Goal: Communication & Community: Answer question/provide support

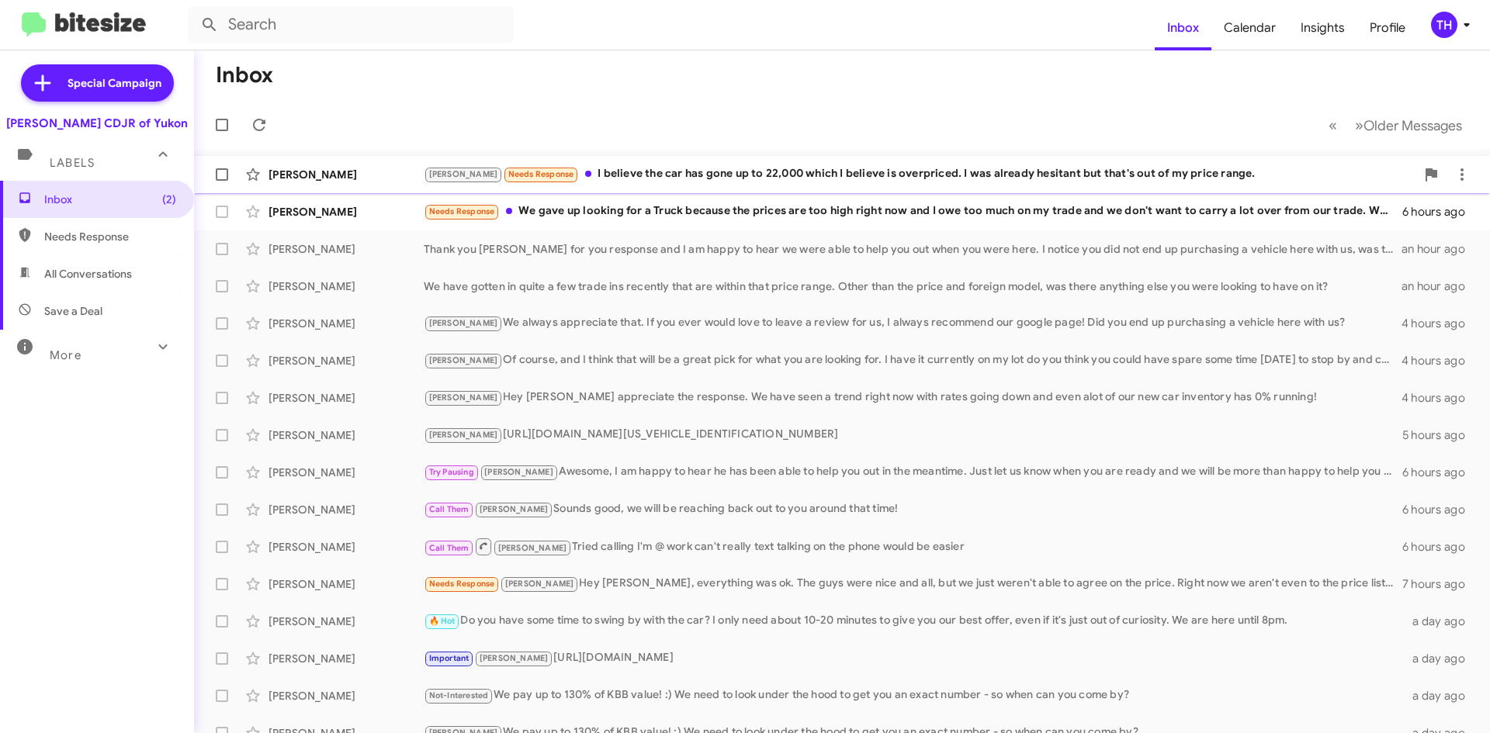
click at [570, 192] on span "[PERSON_NAME] Needs Response I believe the car has gone up to 22,000 which I be…" at bounding box center [842, 174] width 1296 height 37
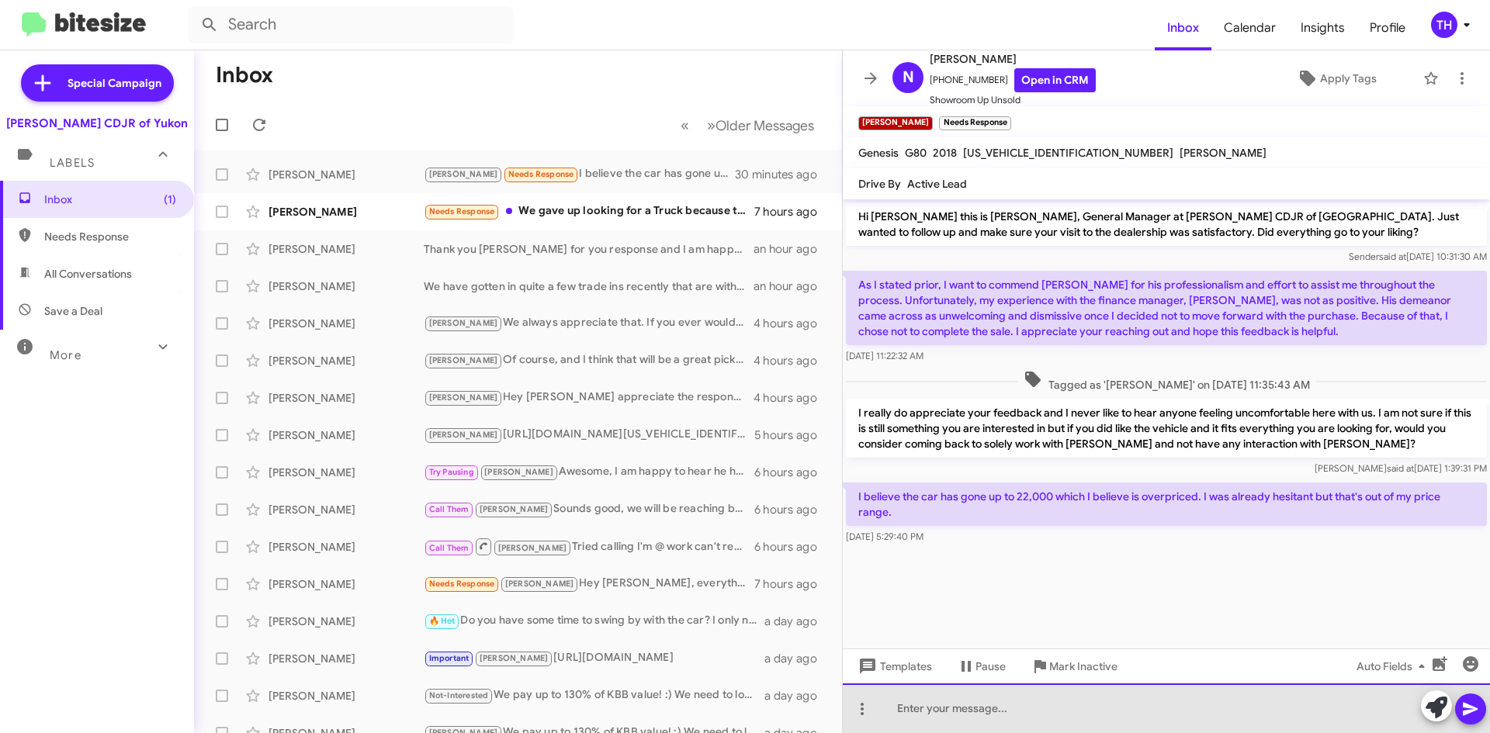
click at [1028, 726] on div at bounding box center [1166, 709] width 647 height 50
drag, startPoint x: 1141, startPoint y: 721, endPoint x: 809, endPoint y: 713, distance: 331.5
click at [815, 715] on div "Inbox « Previous » Next Older Messages [PERSON_NAME] Needs Response I believe t…" at bounding box center [842, 391] width 1296 height 683
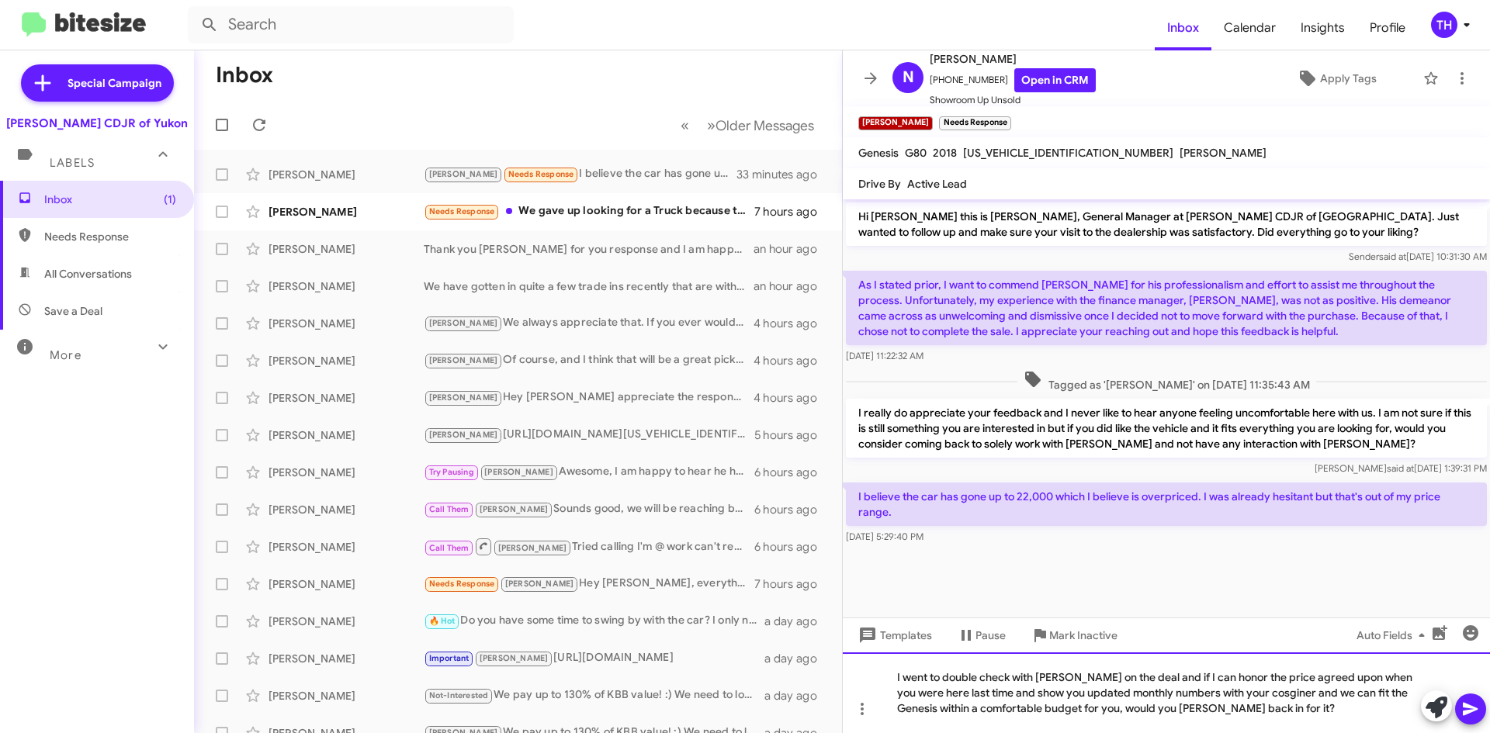
drag, startPoint x: 1149, startPoint y: 716, endPoint x: 1137, endPoint y: 699, distance: 20.7
click at [1137, 699] on div "I went to double check with [PERSON_NAME] on the deal and if I can honor the pr…" at bounding box center [1166, 693] width 647 height 81
click at [1154, 702] on div "I went to double check with [PERSON_NAME] on the deal and if I can honor the pr…" at bounding box center [1166, 693] width 647 height 81
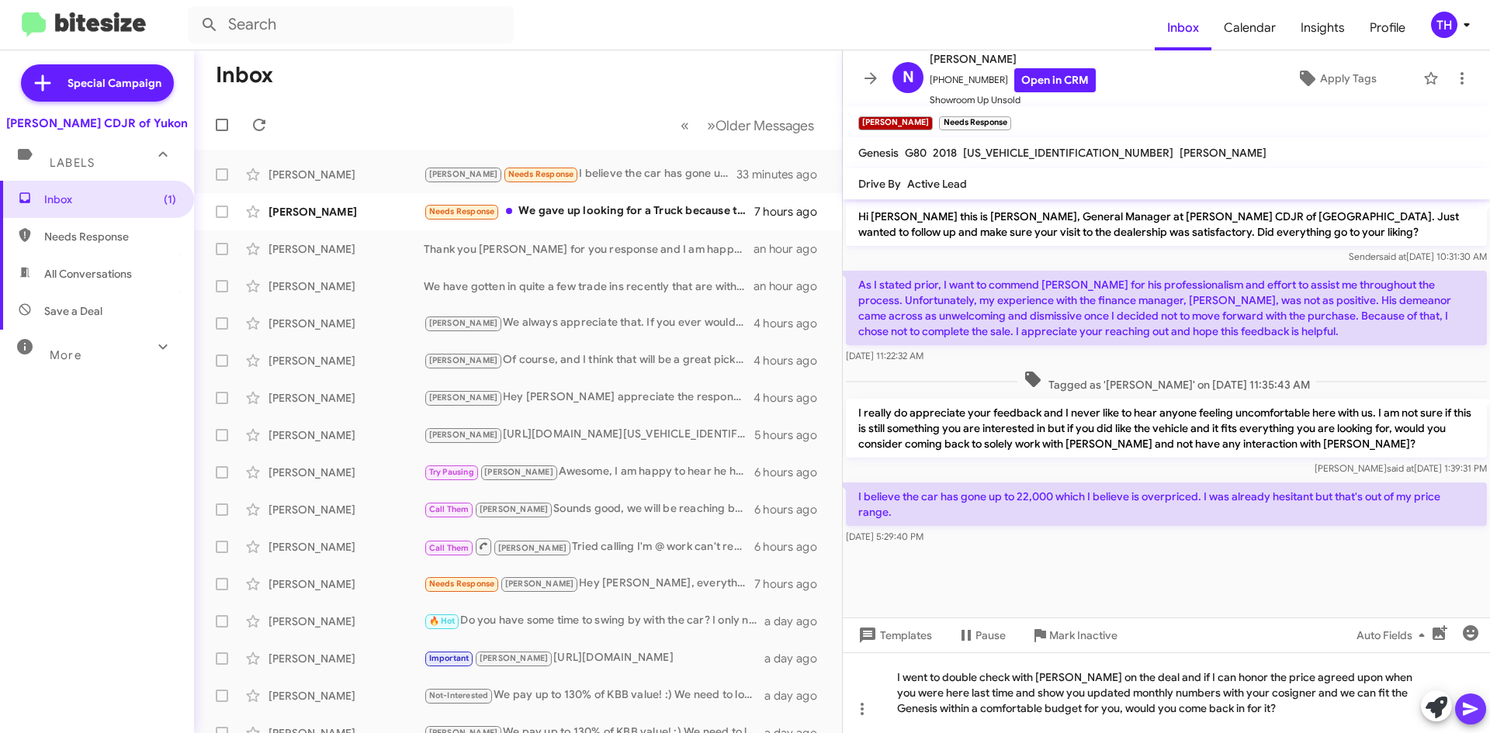
click at [1474, 705] on icon at bounding box center [1470, 709] width 19 height 19
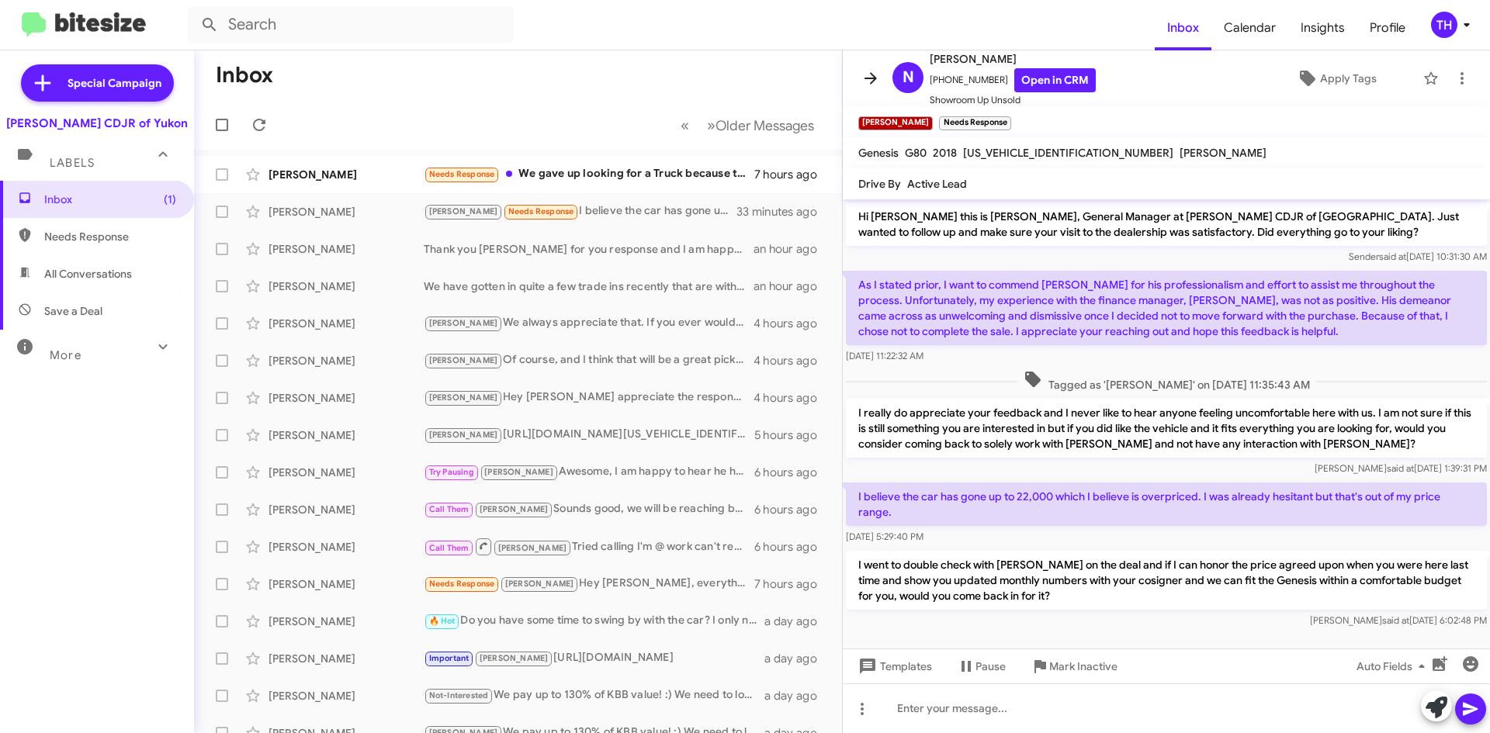
click at [869, 64] on button at bounding box center [870, 78] width 31 height 31
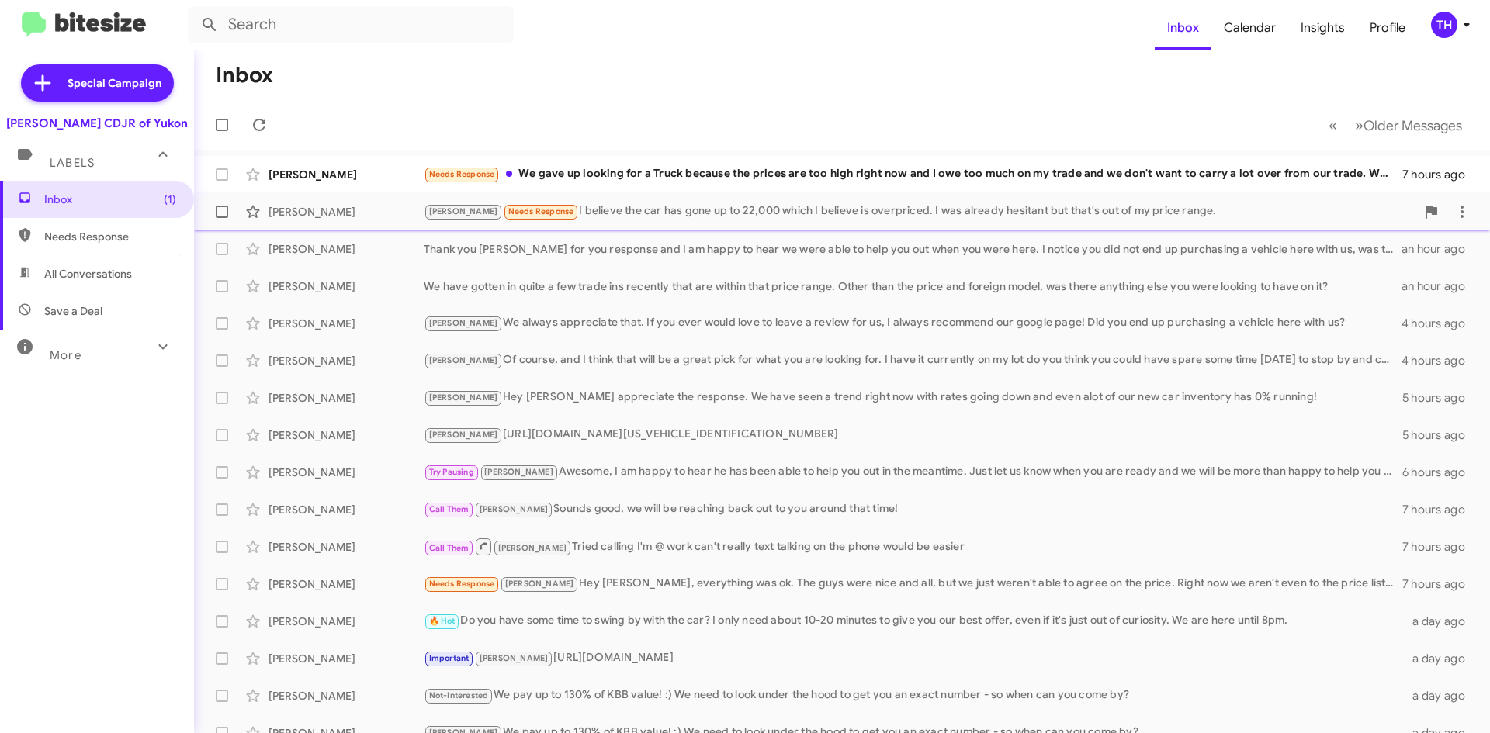
click at [989, 206] on div "[PERSON_NAME] Needs Response I believe the car has gone up to 22,000 which I be…" at bounding box center [920, 212] width 992 height 18
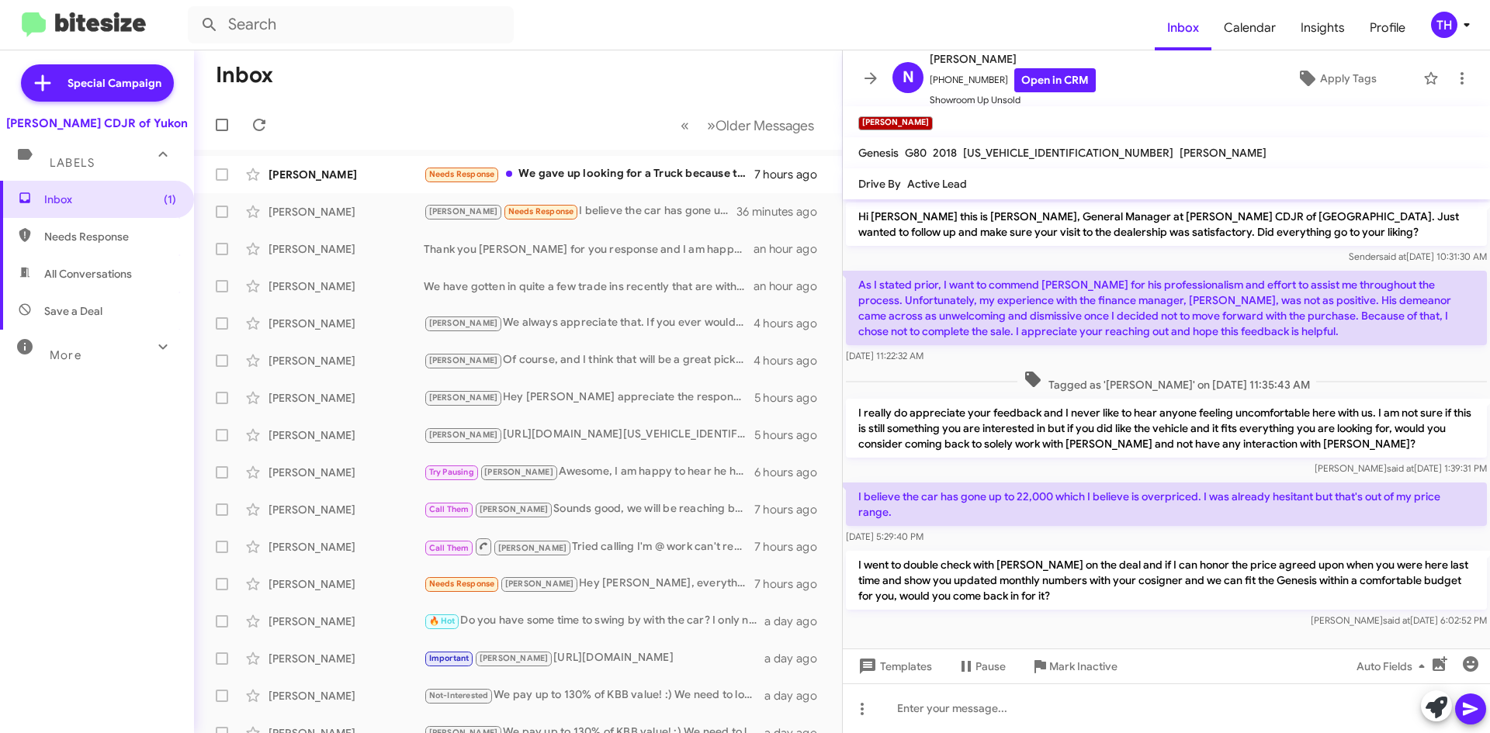
click at [587, 109] on mat-toolbar-row "« Previous » Next Older Messages" at bounding box center [518, 125] width 648 height 50
click at [851, 78] on mat-toolbar "N [PERSON_NAME] [PHONE_NUMBER] Open in CRM Showroom Up Unsold Apply Tags" at bounding box center [1166, 78] width 647 height 56
click at [860, 76] on span at bounding box center [870, 78] width 31 height 19
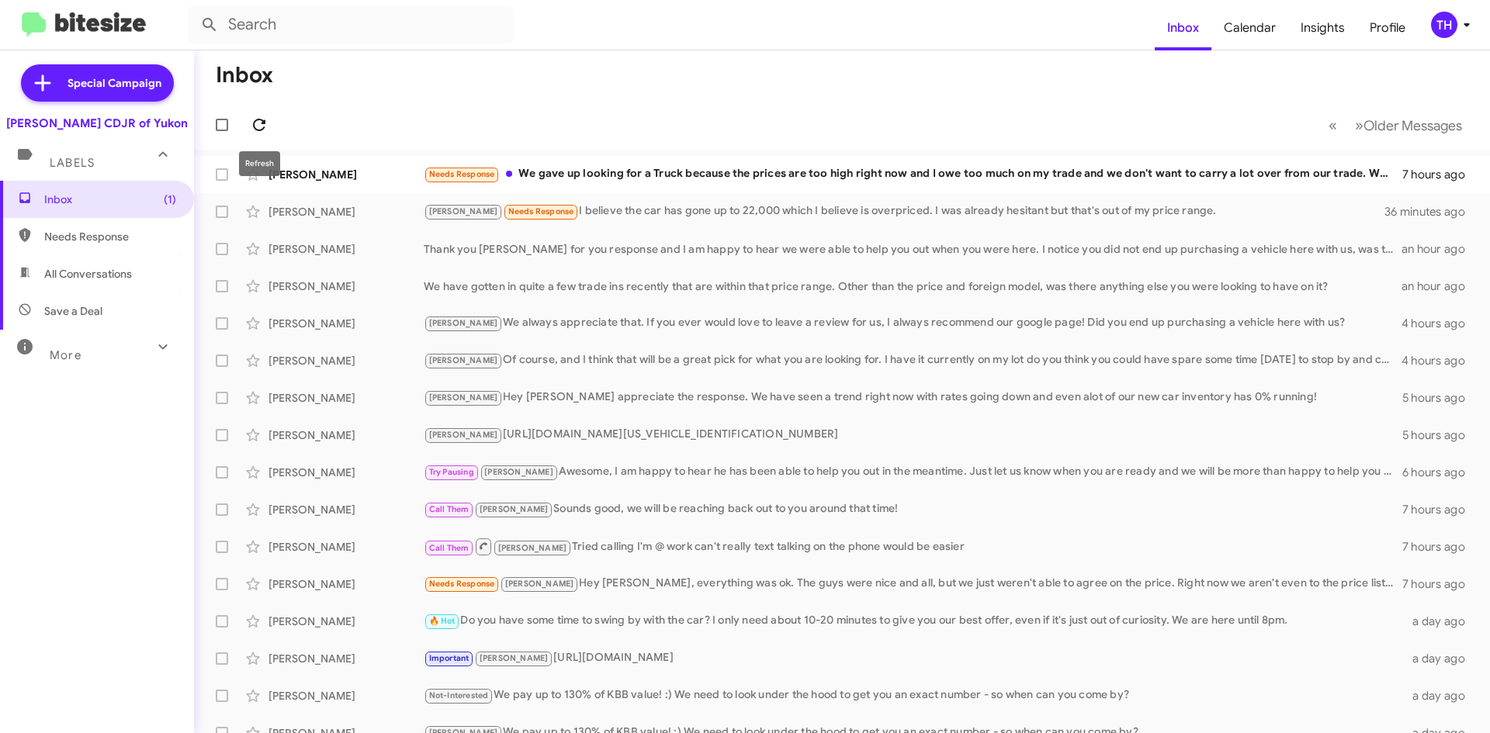
click at [265, 120] on icon at bounding box center [259, 125] width 12 height 12
click at [664, 172] on div "Needs Response We gave up looking for a Truck because the prices are too high r…" at bounding box center [920, 174] width 992 height 18
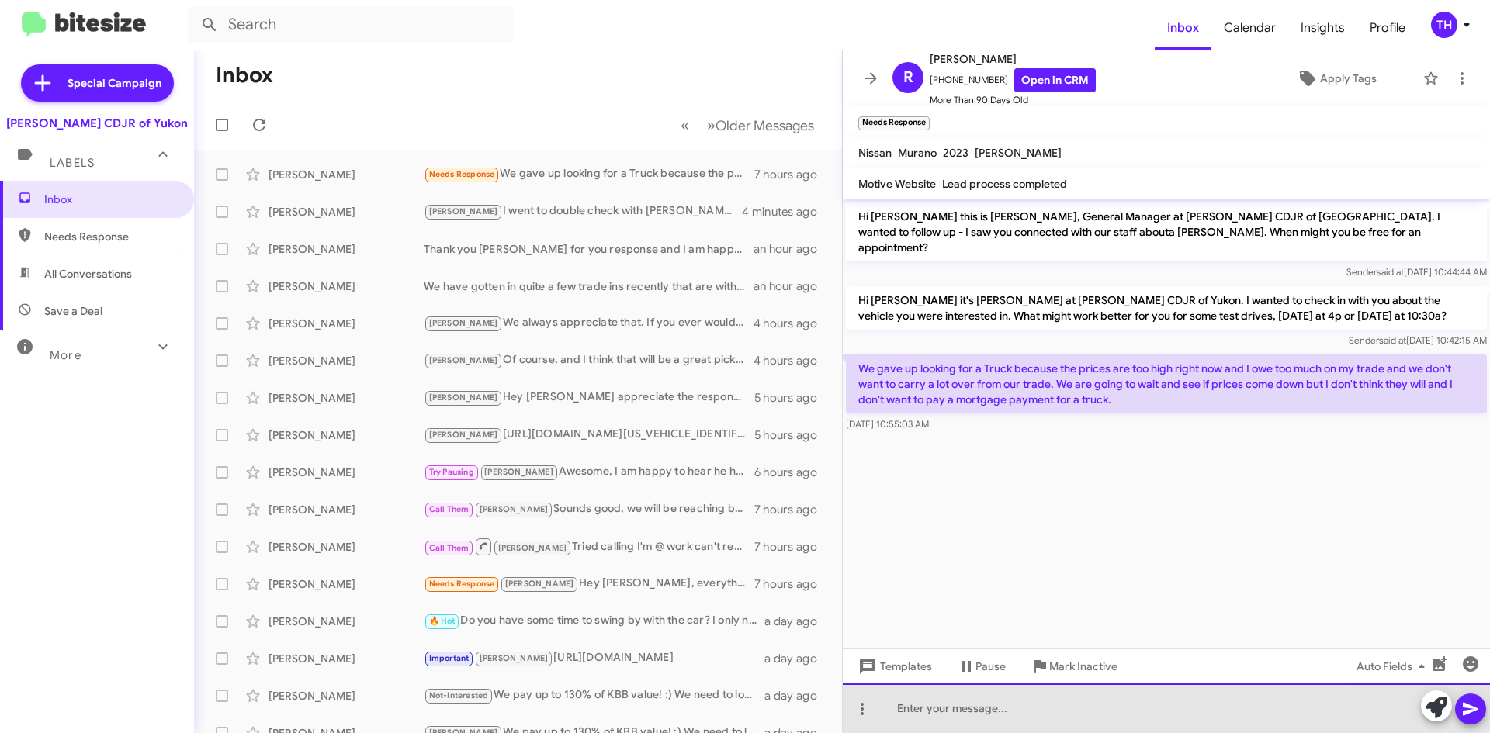
click at [1025, 704] on div at bounding box center [1166, 709] width 647 height 50
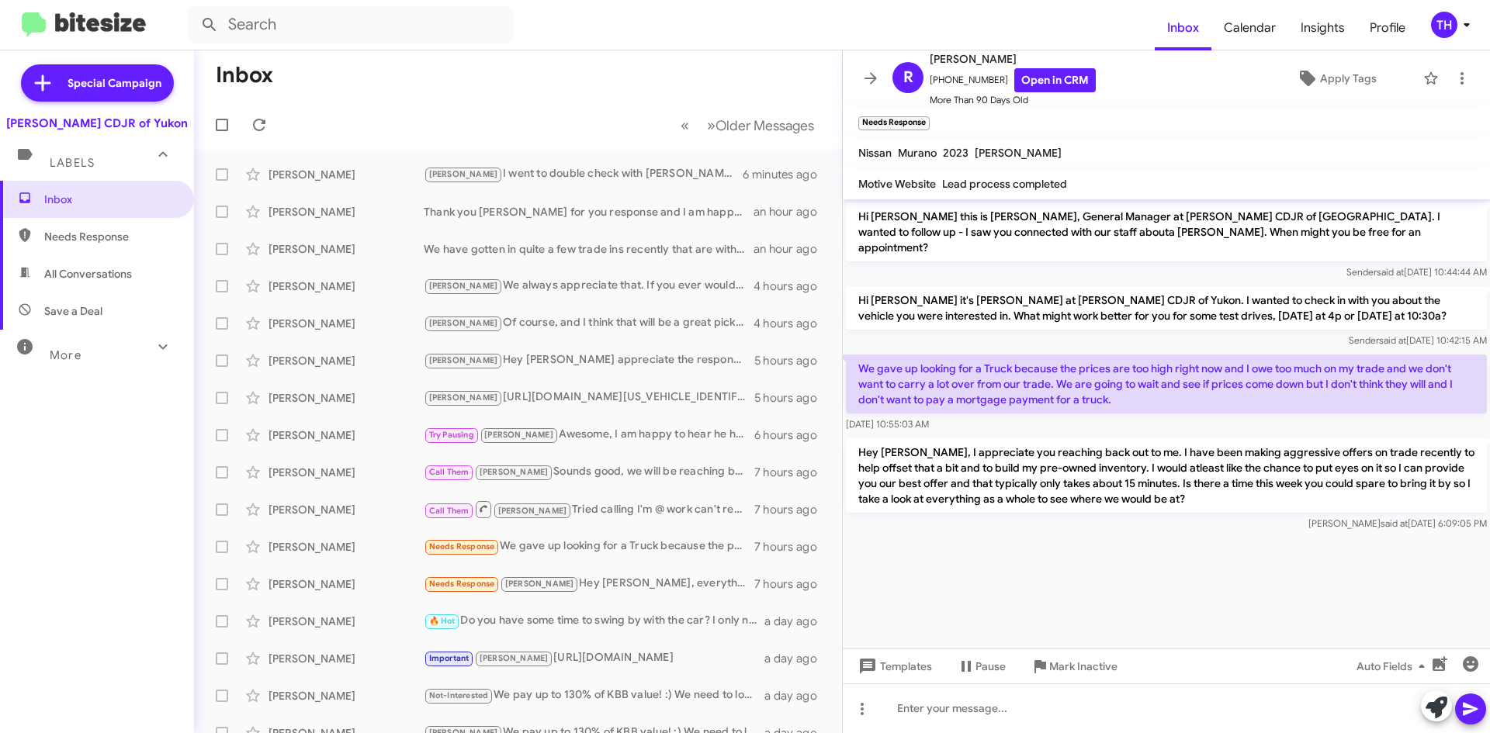
click at [859, 84] on span at bounding box center [870, 78] width 31 height 19
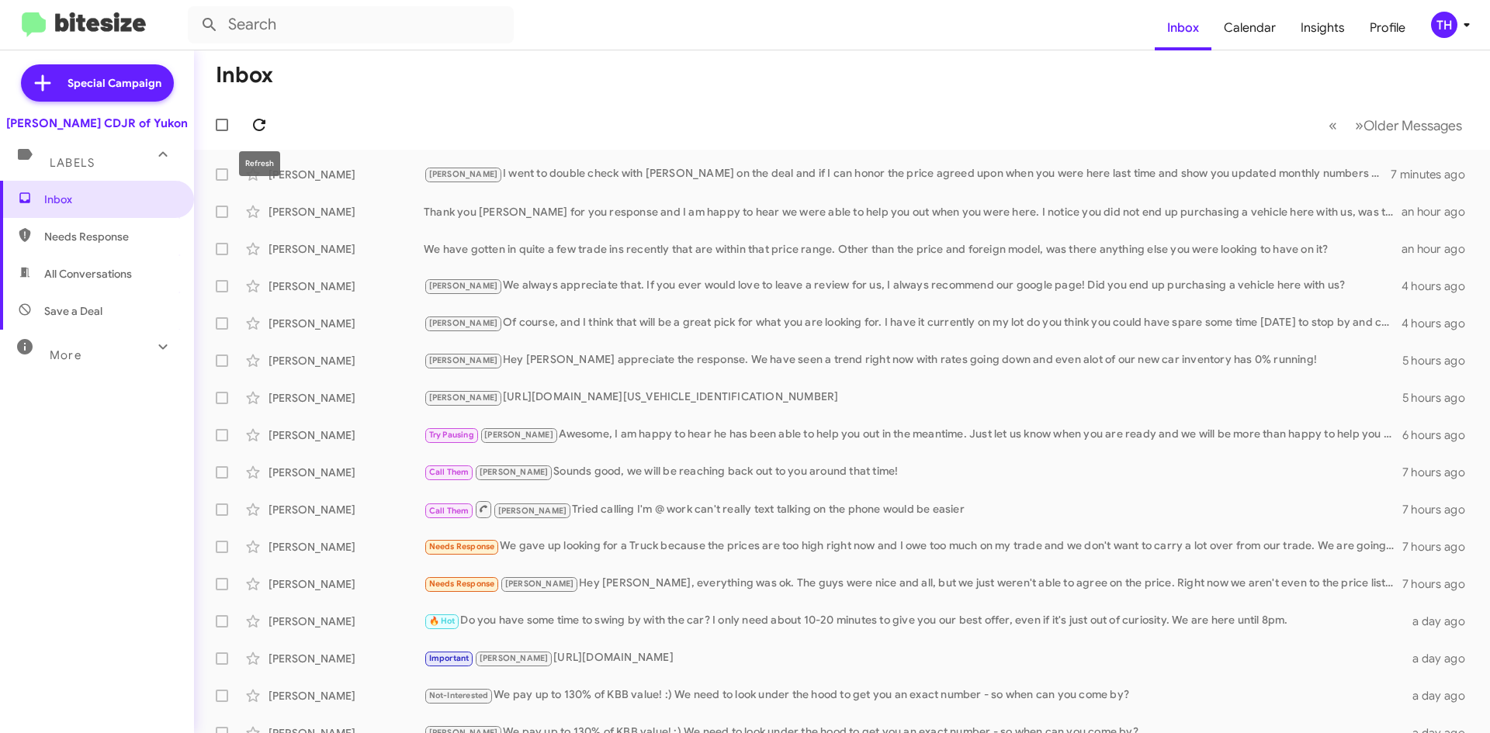
click at [274, 120] on span at bounding box center [259, 125] width 31 height 19
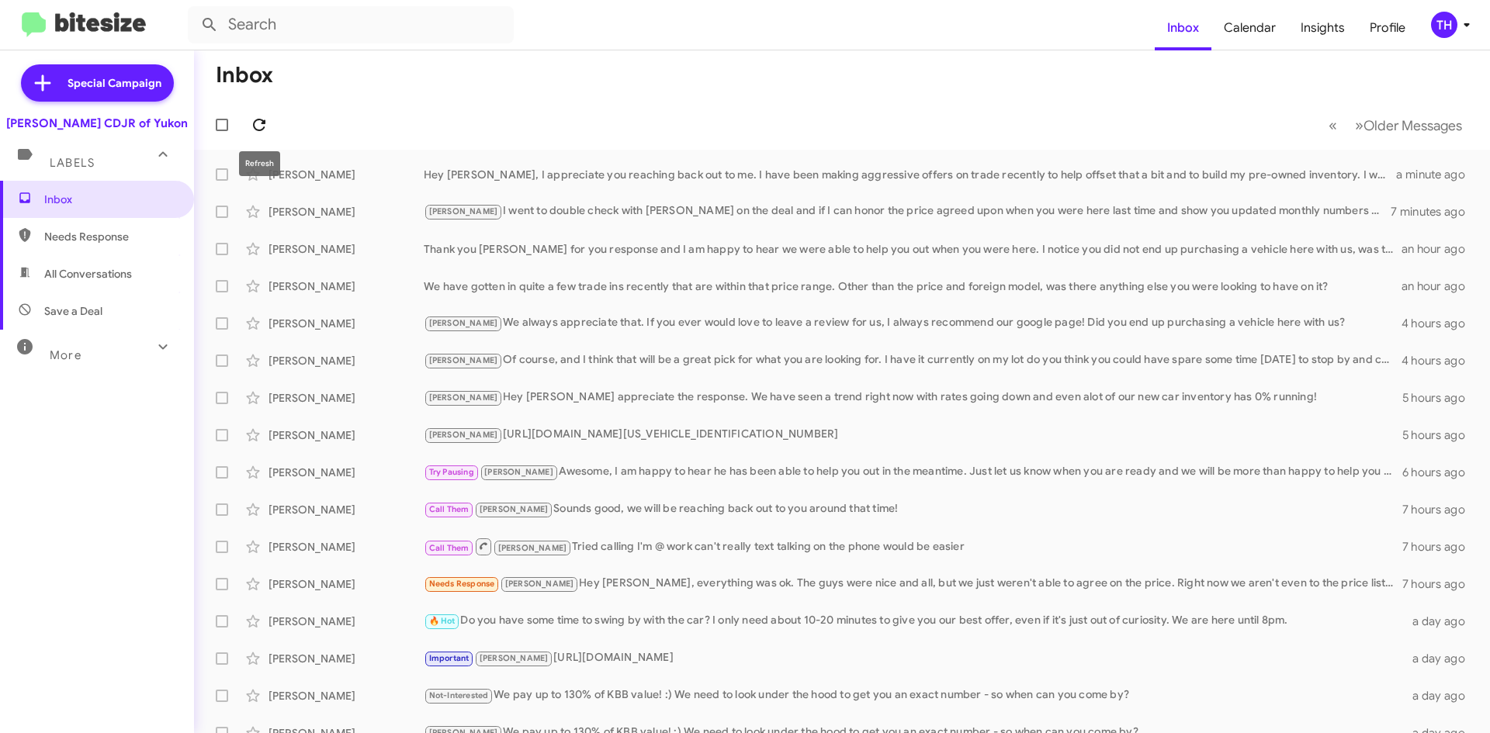
click at [261, 130] on icon at bounding box center [259, 125] width 12 height 12
click at [249, 121] on span at bounding box center [259, 125] width 31 height 19
click at [265, 131] on icon at bounding box center [259, 125] width 19 height 19
